Goal: Task Accomplishment & Management: Use online tool/utility

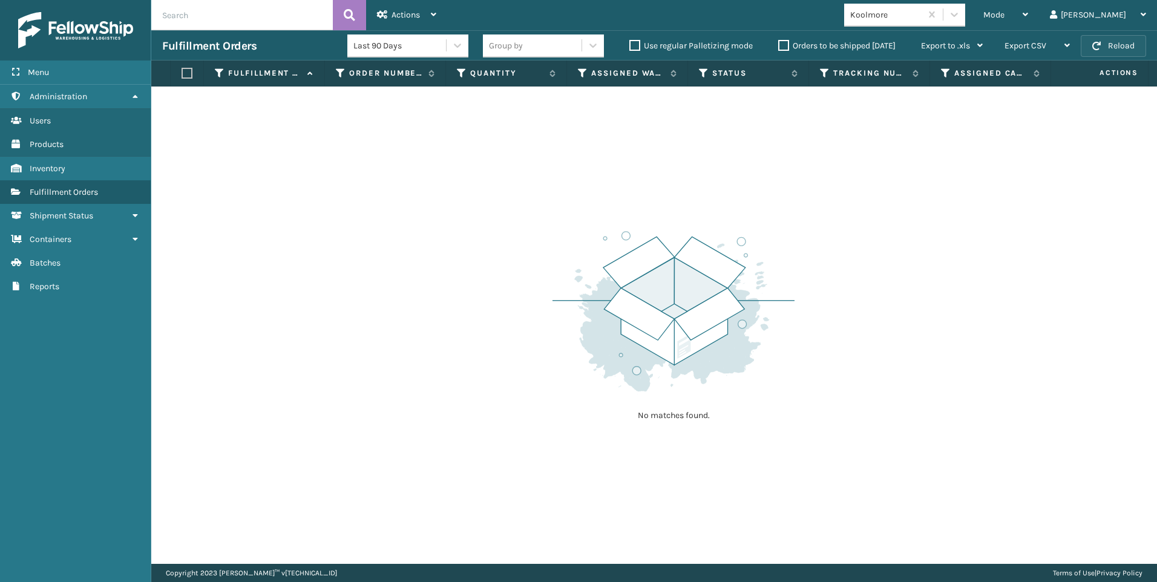
click at [1113, 38] on button "Reload" at bounding box center [1112, 46] width 65 height 22
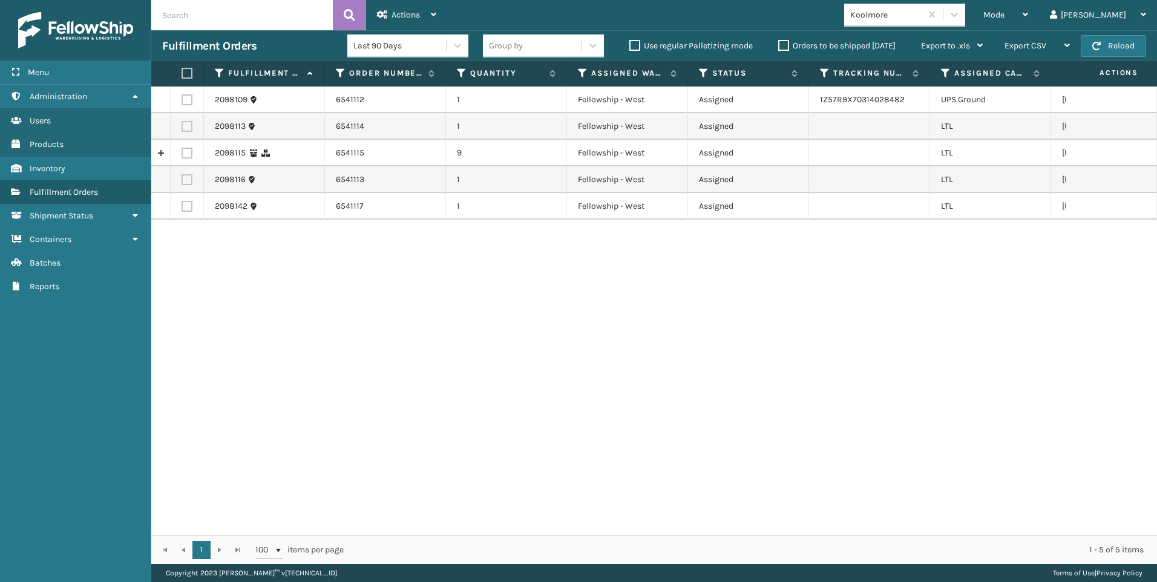
click at [188, 122] on label at bounding box center [186, 126] width 11 height 11
click at [182, 122] on input "checkbox" at bounding box center [181, 125] width 1 height 8
checkbox input "true"
click at [187, 149] on label at bounding box center [186, 153] width 11 height 11
click at [182, 149] on input "checkbox" at bounding box center [181, 152] width 1 height 8
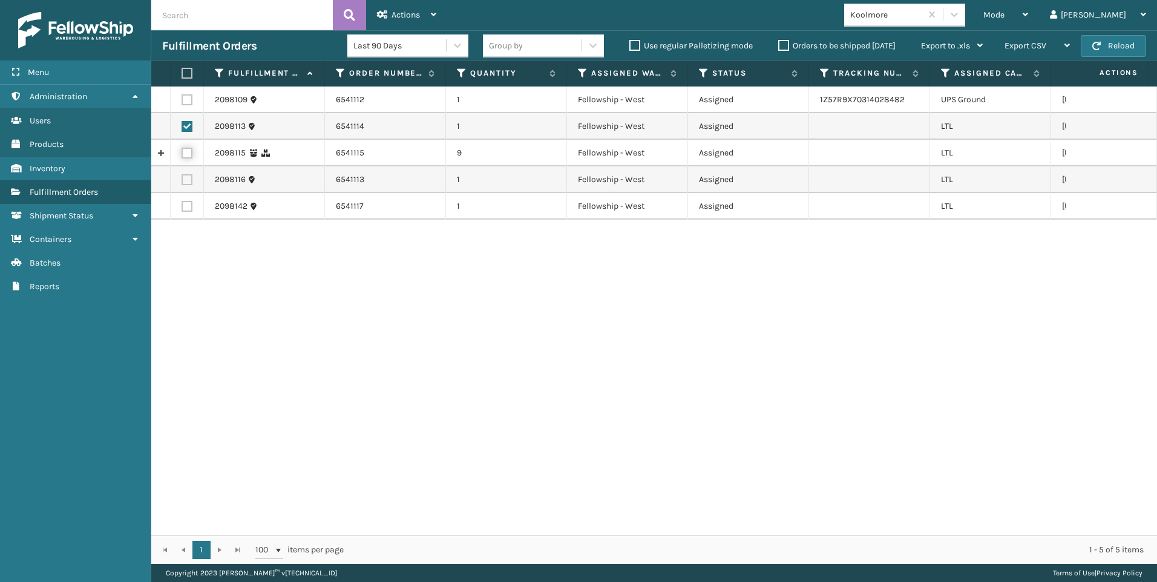
checkbox input "true"
click at [191, 181] on label at bounding box center [186, 179] width 11 height 11
click at [182, 181] on input "checkbox" at bounding box center [181, 178] width 1 height 8
checkbox input "true"
click at [186, 210] on label at bounding box center [186, 206] width 11 height 11
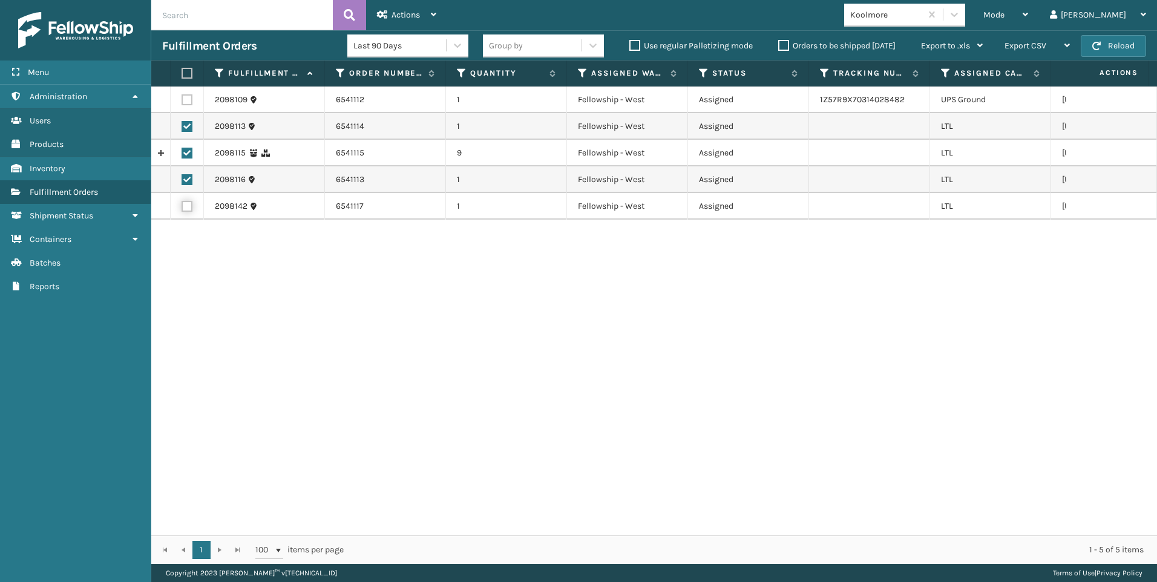
click at [182, 209] on input "checkbox" at bounding box center [181, 205] width 1 height 8
checkbox input "true"
click at [382, 13] on icon at bounding box center [382, 14] width 11 height 8
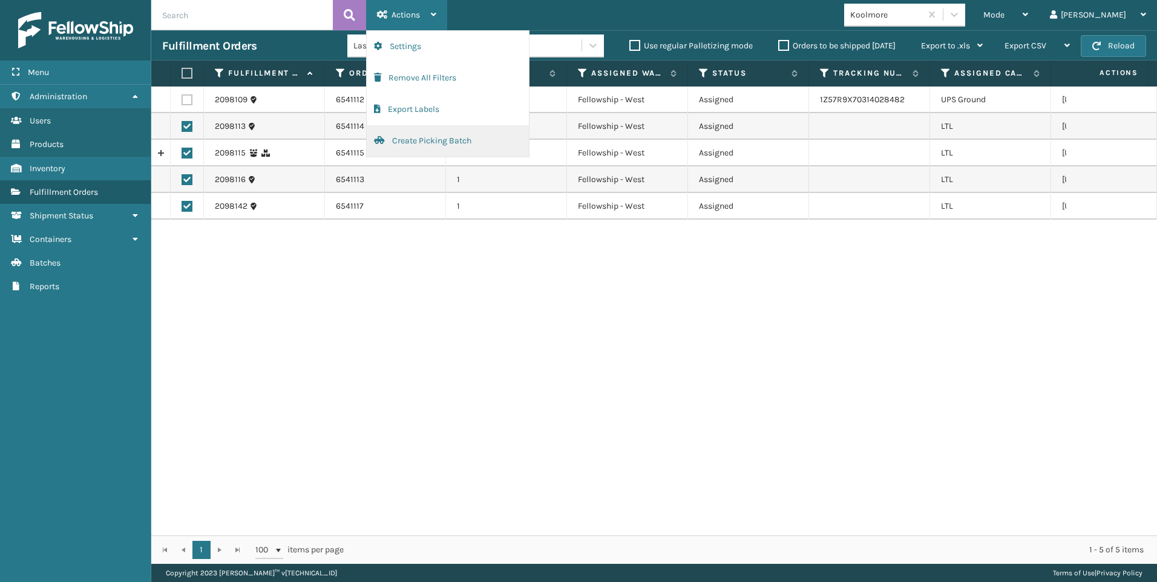
click at [430, 143] on button "Create Picking Batch" at bounding box center [448, 140] width 162 height 31
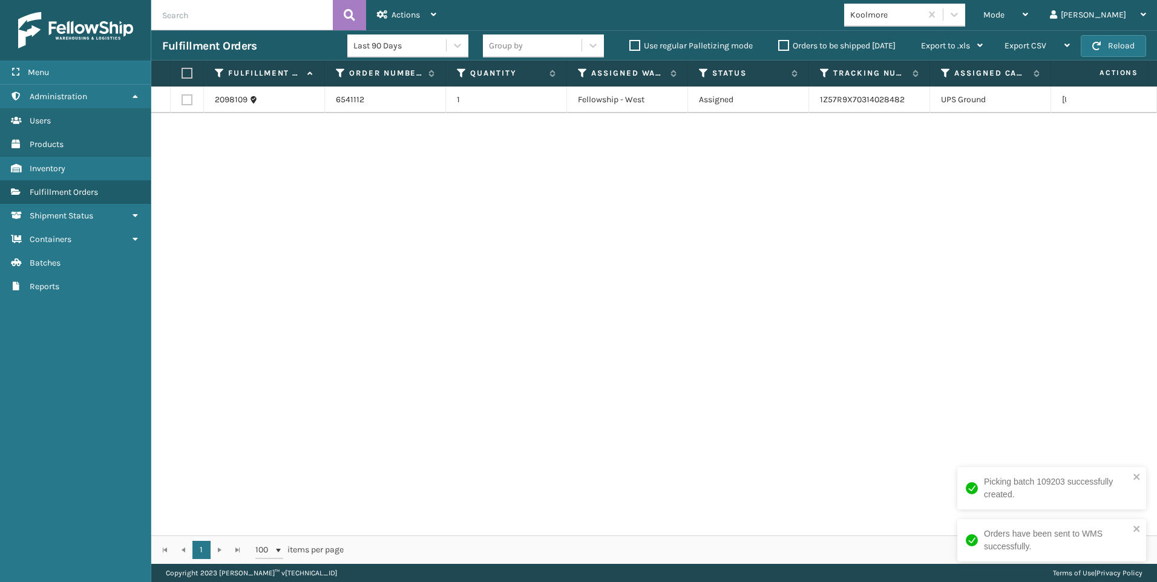
drag, startPoint x: 1016, startPoint y: 387, endPoint x: 1004, endPoint y: 386, distance: 11.5
click at [1010, 386] on div "2098109 6541112 1 Fellowship - West Assigned 1Z57R9X70314028482 UPS Ground [US_…" at bounding box center [653, 311] width 1005 height 449
click at [1034, 15] on div "Mode Regular Mode Picking Mode Labeling Mode Exit Scan Mode" at bounding box center [1005, 15] width 67 height 30
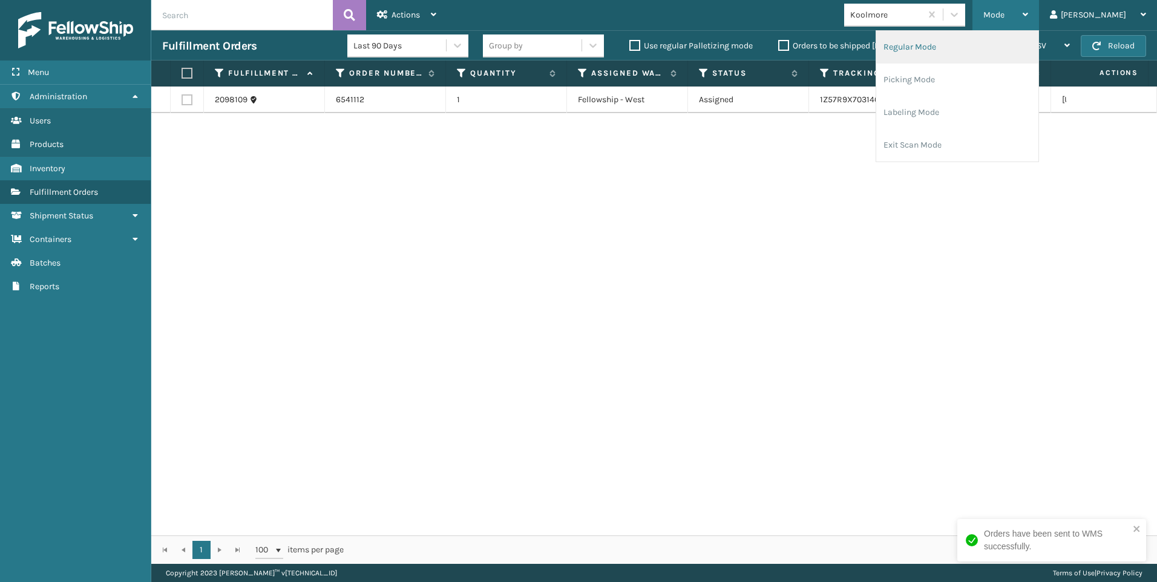
click at [996, 39] on li "Regular Mode" at bounding box center [957, 47] width 162 height 33
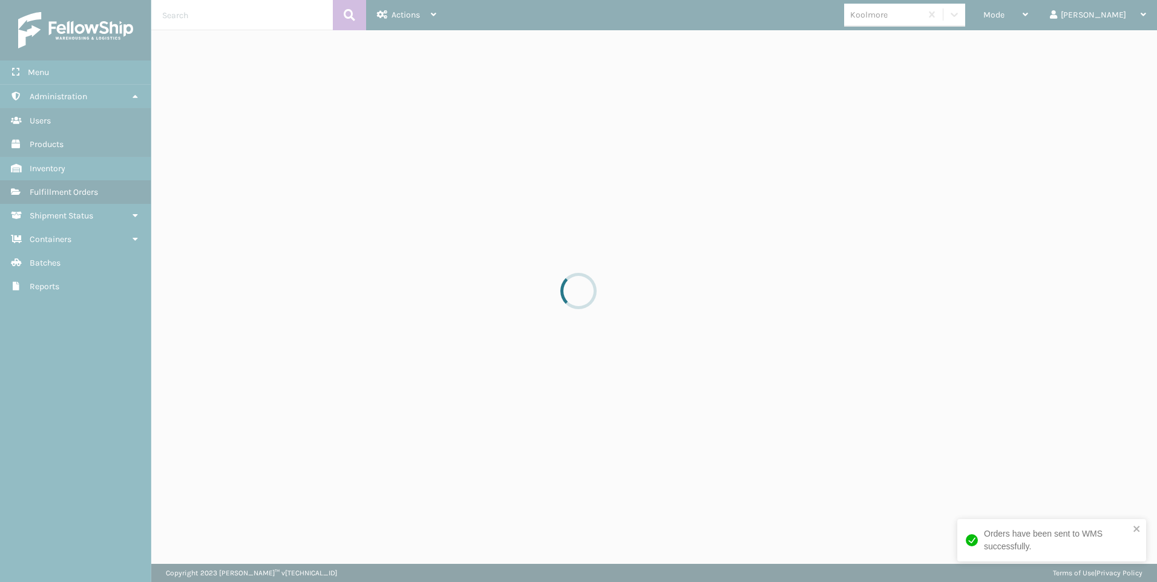
click at [290, 10] on div at bounding box center [578, 291] width 1157 height 582
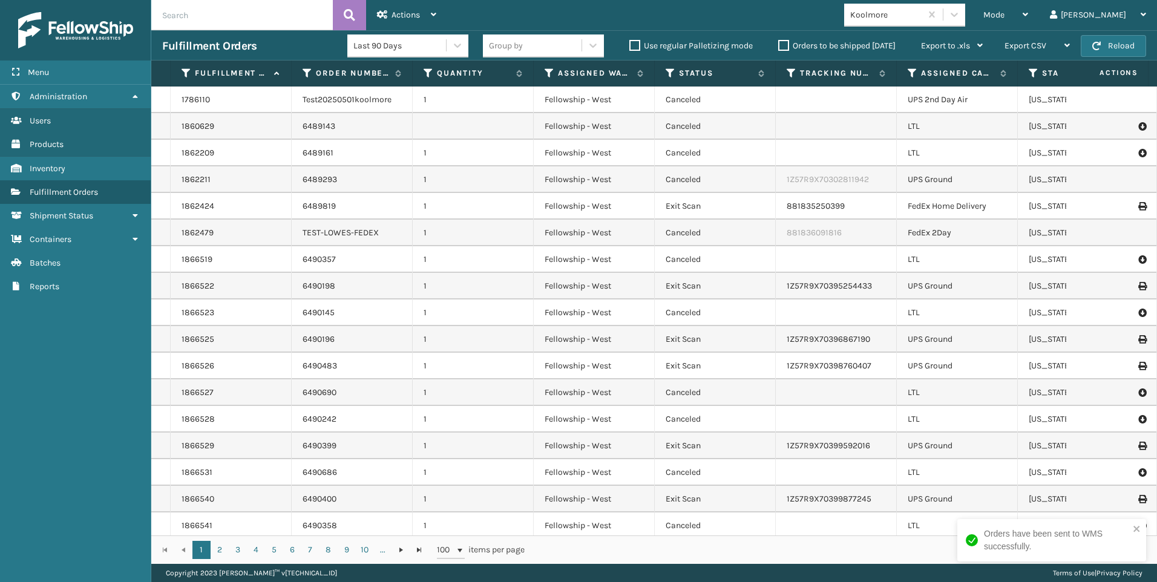
click at [274, 13] on input "text" at bounding box center [241, 15] width 181 height 30
paste input "2098116"
click at [345, 7] on icon at bounding box center [349, 15] width 11 height 18
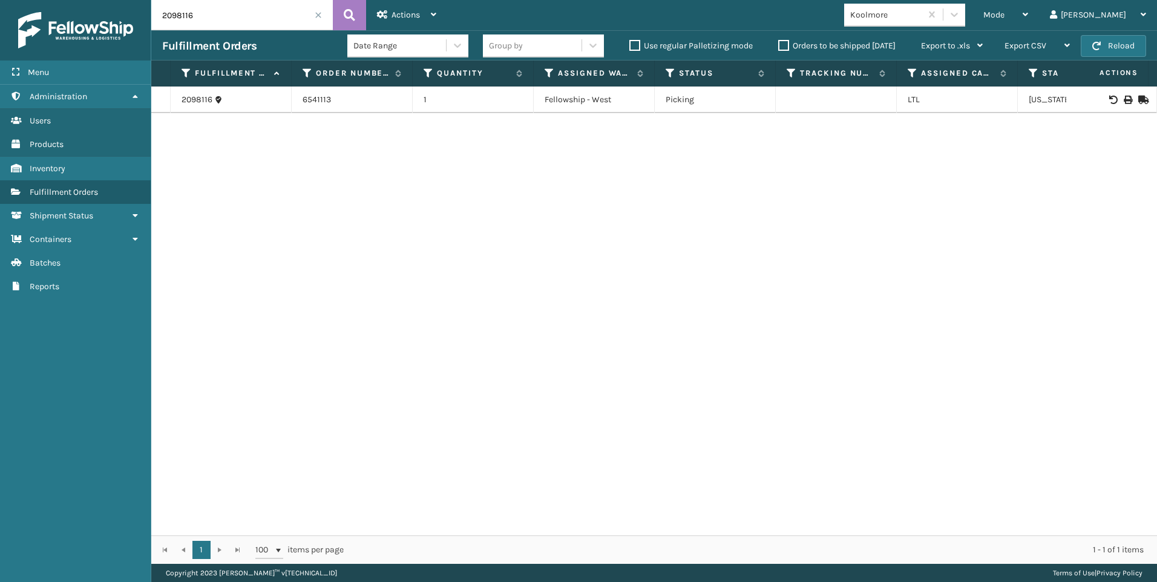
click at [1115, 97] on div at bounding box center [1111, 100] width 68 height 8
click at [1123, 98] on icon at bounding box center [1126, 100] width 7 height 8
drag, startPoint x: 242, startPoint y: 12, endPoint x: 43, endPoint y: 15, distance: 199.0
click at [43, 0] on div "Menu Administration Users Products Inventory Fulfillment Orders Shipment Status…" at bounding box center [578, 0] width 1157 height 0
paste input "3"
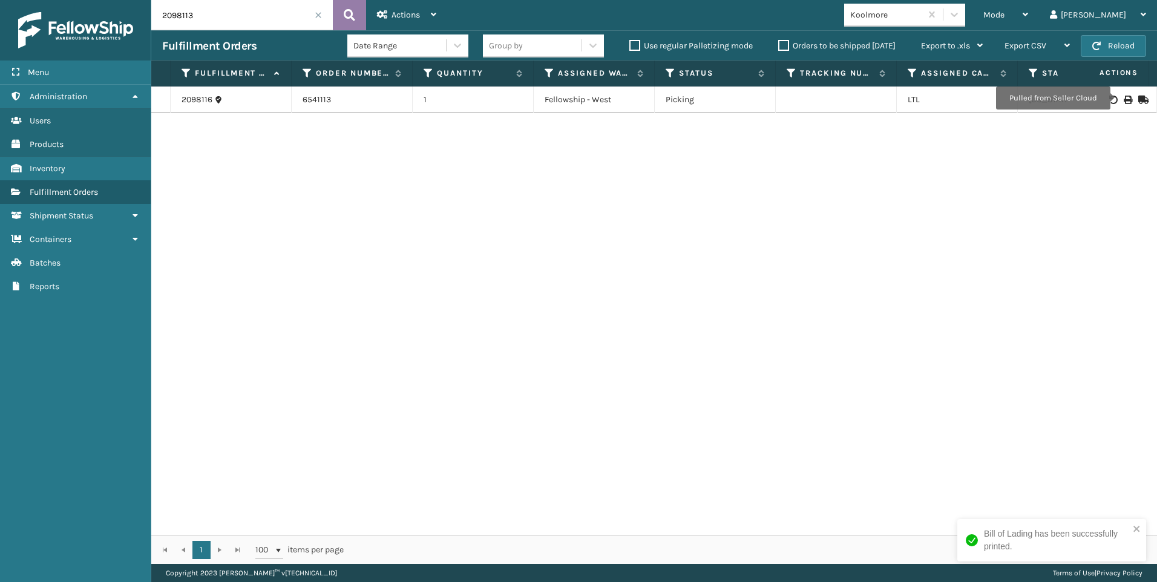
click at [359, 1] on button at bounding box center [349, 15] width 33 height 30
click at [1123, 97] on icon at bounding box center [1126, 100] width 7 height 8
drag, startPoint x: 233, startPoint y: 20, endPoint x: 145, endPoint y: 19, distance: 87.7
click at [137, 0] on div "Menu Administration Users Products Inventory Fulfillment Orders Shipment Status…" at bounding box center [578, 0] width 1157 height 0
paste input "5"
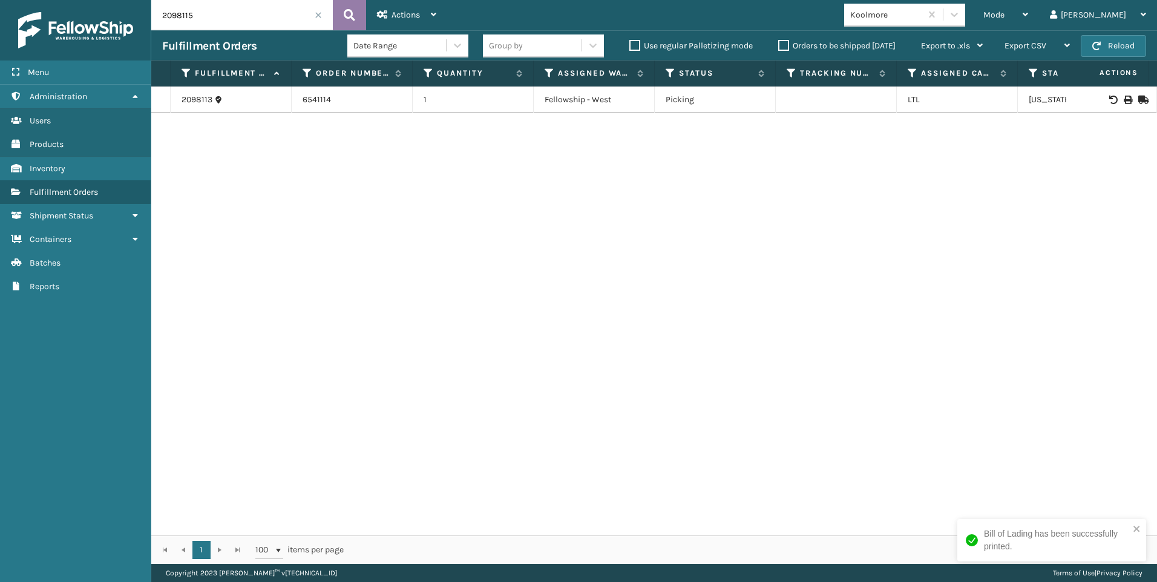
click at [346, 13] on icon at bounding box center [349, 15] width 11 height 18
click at [1123, 96] on icon at bounding box center [1126, 100] width 7 height 8
drag, startPoint x: 207, startPoint y: 22, endPoint x: 136, endPoint y: 31, distance: 72.0
click at [131, 0] on div "Menu Administration Users Products Inventory Fulfillment Orders Shipment Status…" at bounding box center [578, 0] width 1157 height 0
paste input "42"
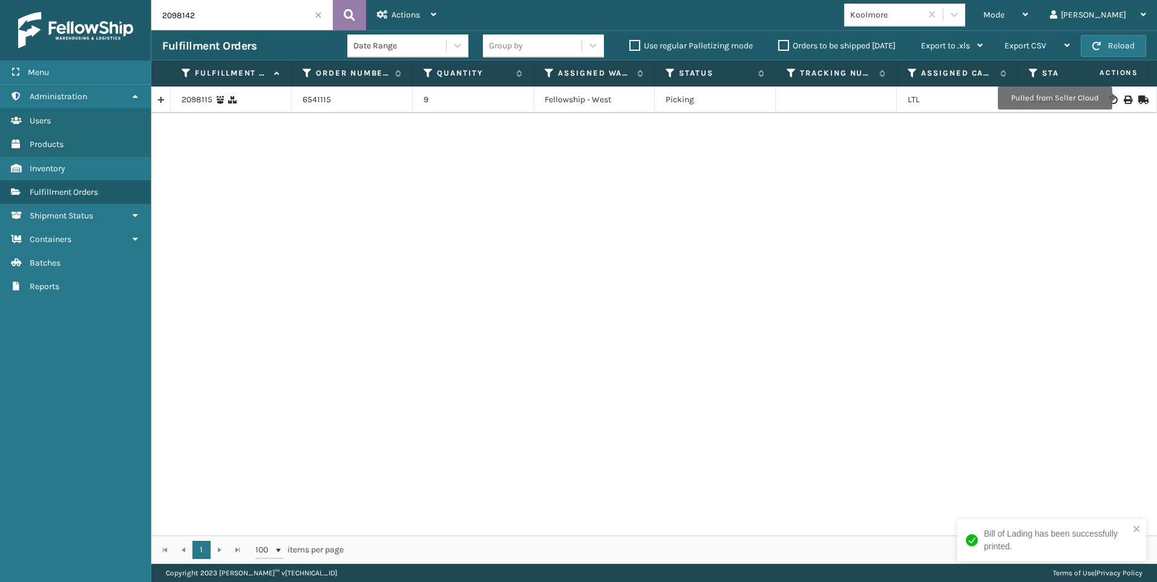
type input "2098142"
click at [338, 10] on button at bounding box center [349, 15] width 33 height 30
click at [1123, 99] on icon at bounding box center [1126, 100] width 7 height 8
click at [318, 13] on span at bounding box center [318, 14] width 7 height 7
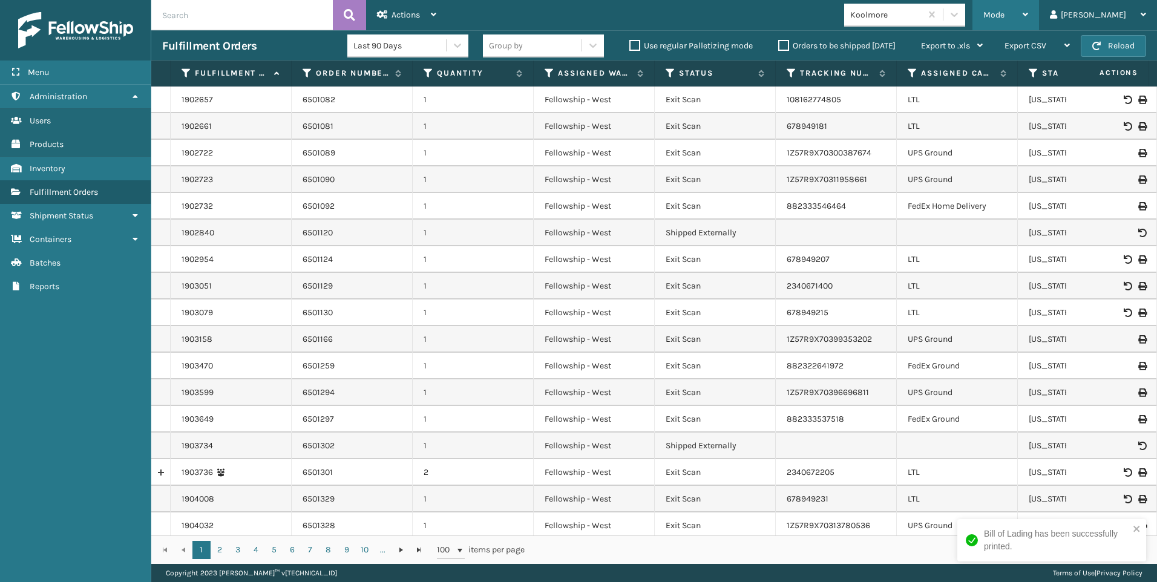
click at [1004, 13] on span "Mode" at bounding box center [993, 15] width 21 height 10
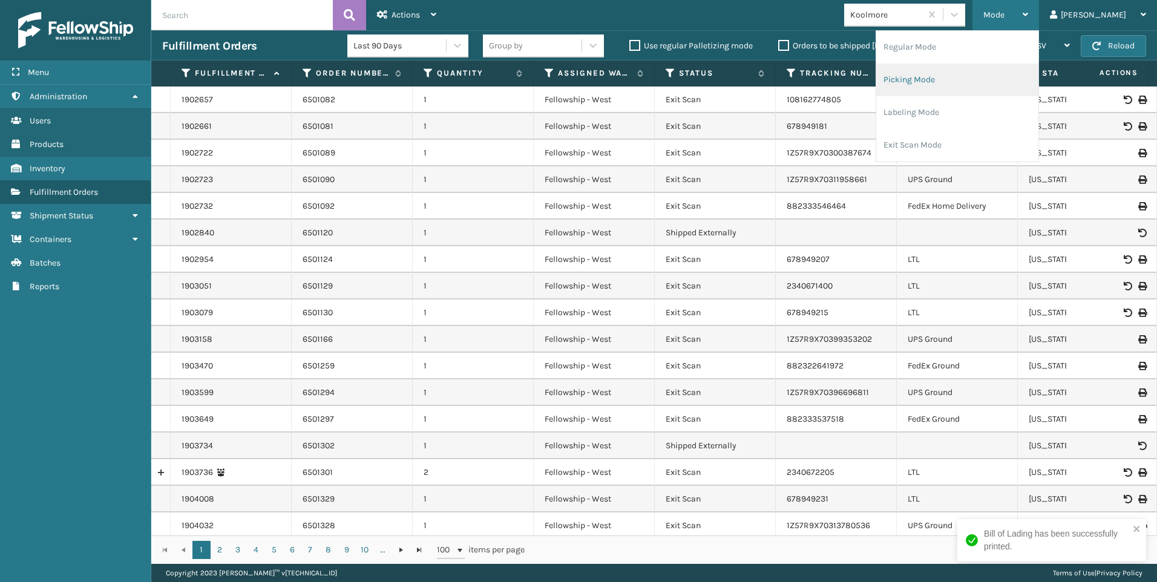
click at [969, 76] on li "Picking Mode" at bounding box center [957, 80] width 162 height 33
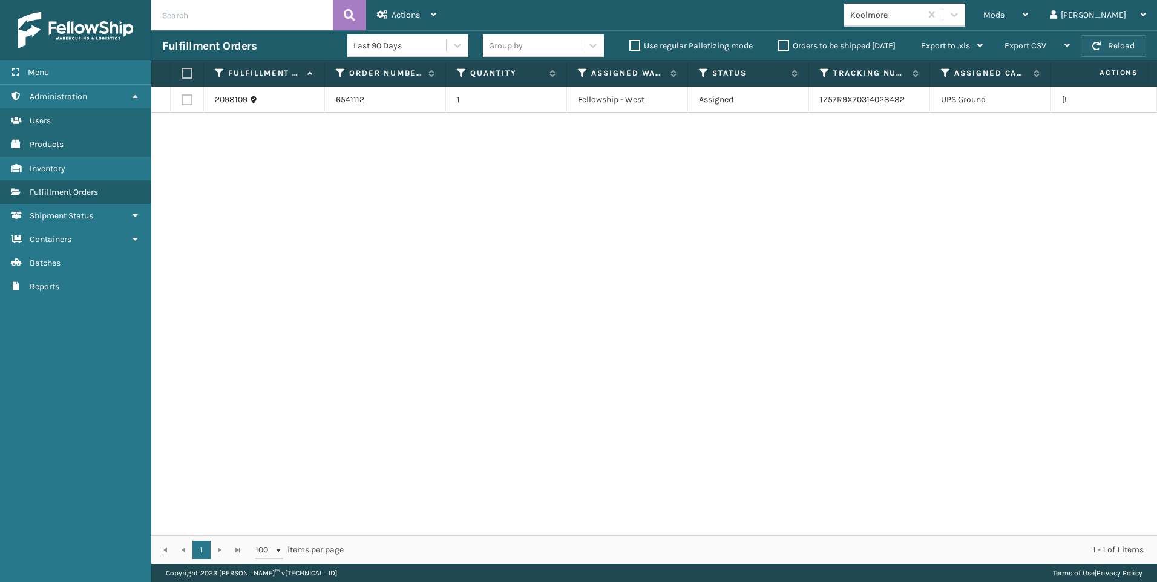
click at [1086, 51] on button "Reload" at bounding box center [1112, 46] width 65 height 22
